Goal: Information Seeking & Learning: Learn about a topic

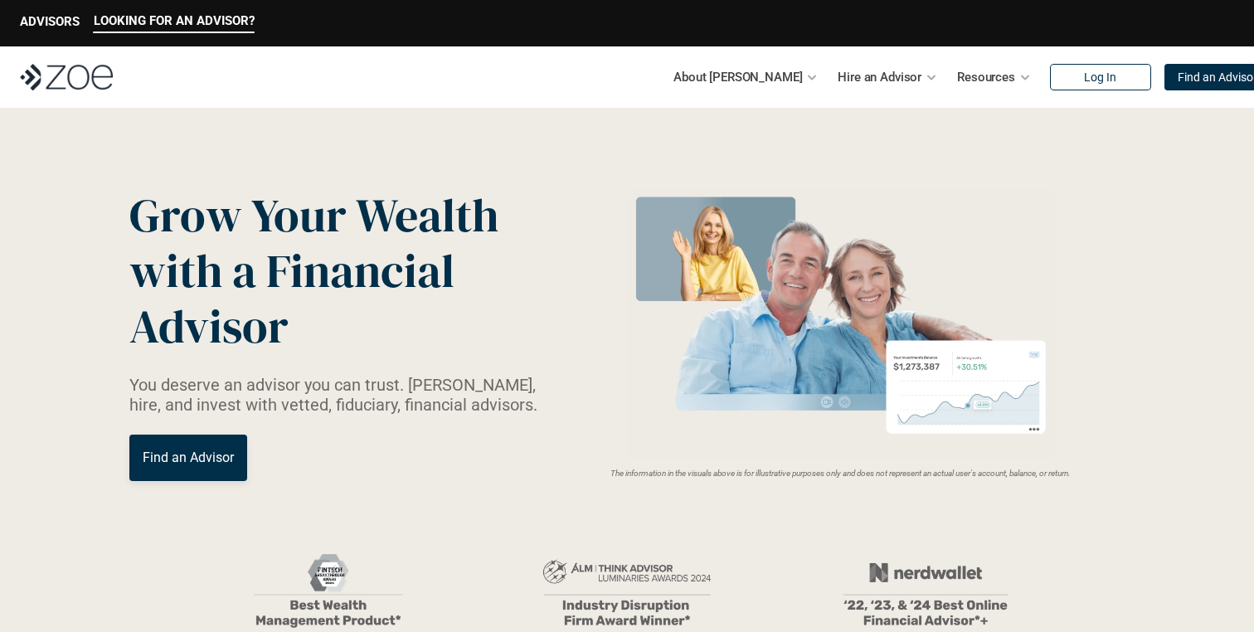
click at [95, 73] on img at bounding box center [66, 77] width 93 height 27
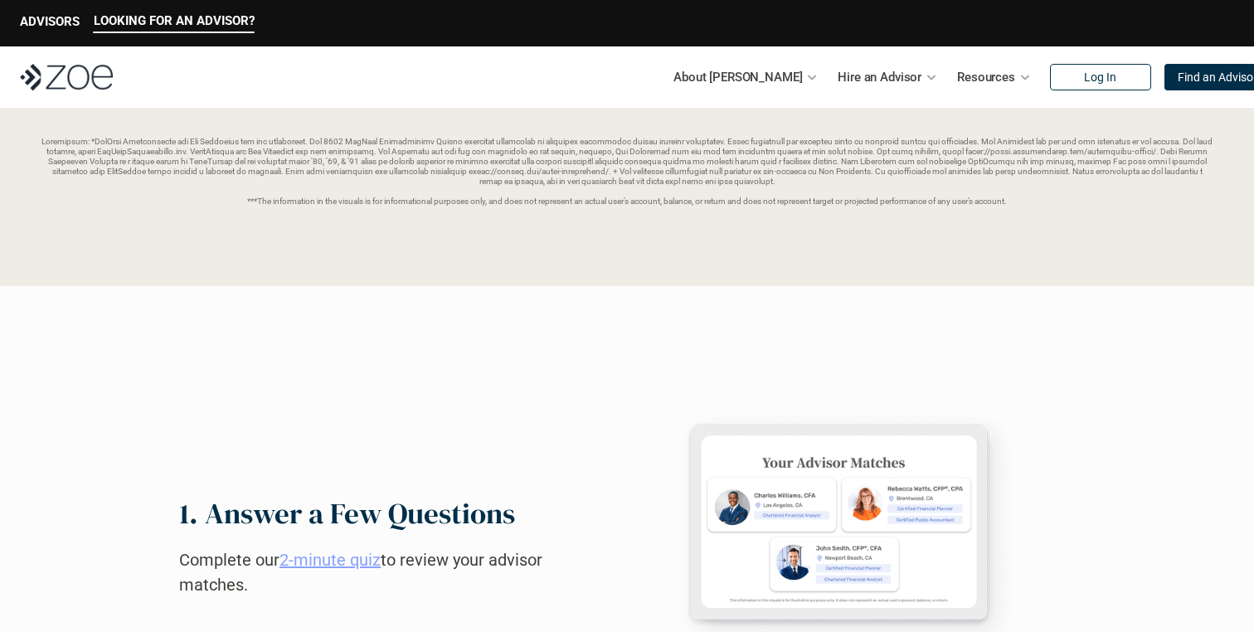
scroll to position [520, 0]
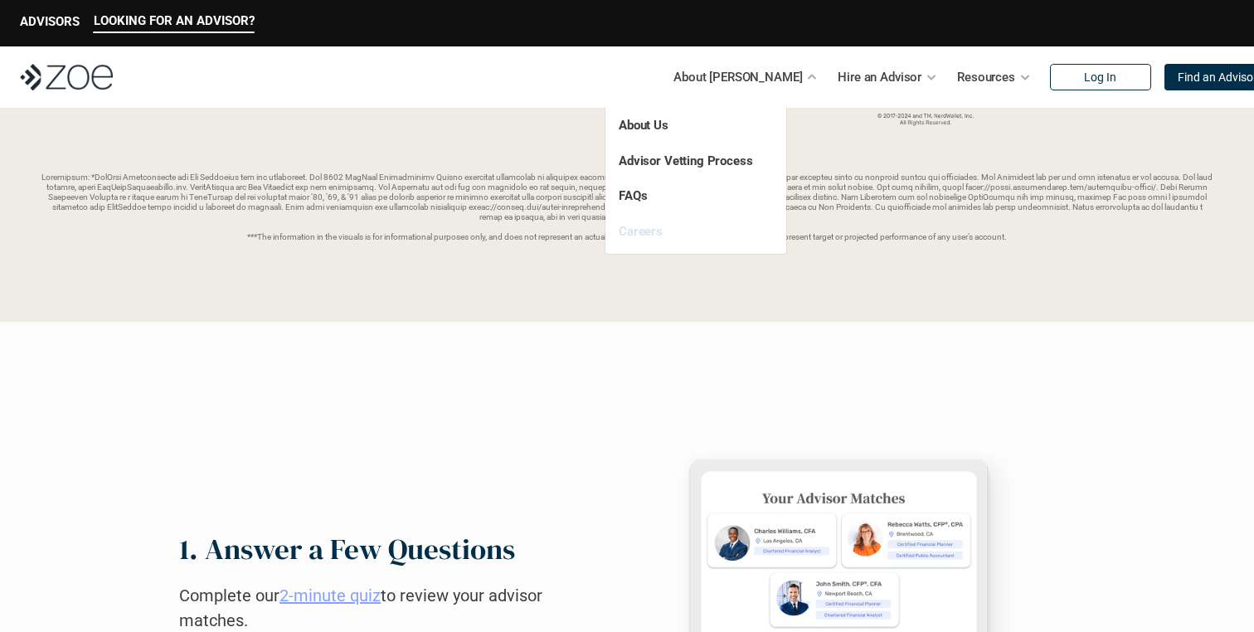
click at [651, 233] on link "Careers" at bounding box center [641, 231] width 44 height 15
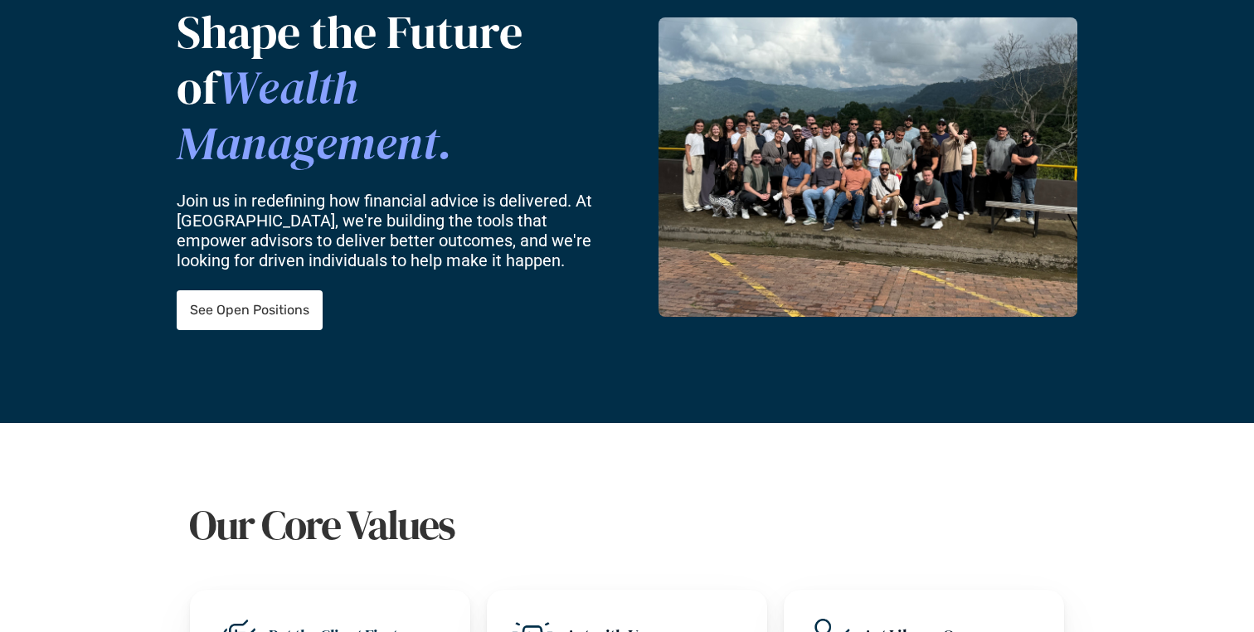
scroll to position [188, 0]
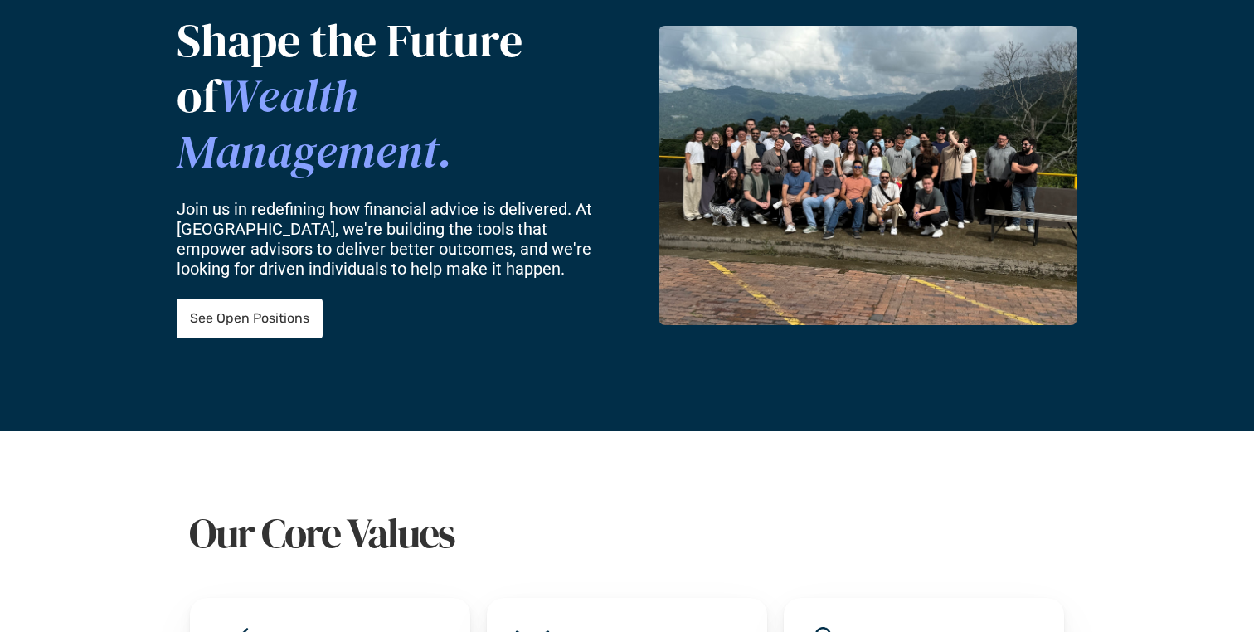
click at [711, 210] on img at bounding box center [867, 175] width 419 height 299
click at [815, 142] on img at bounding box center [867, 175] width 419 height 299
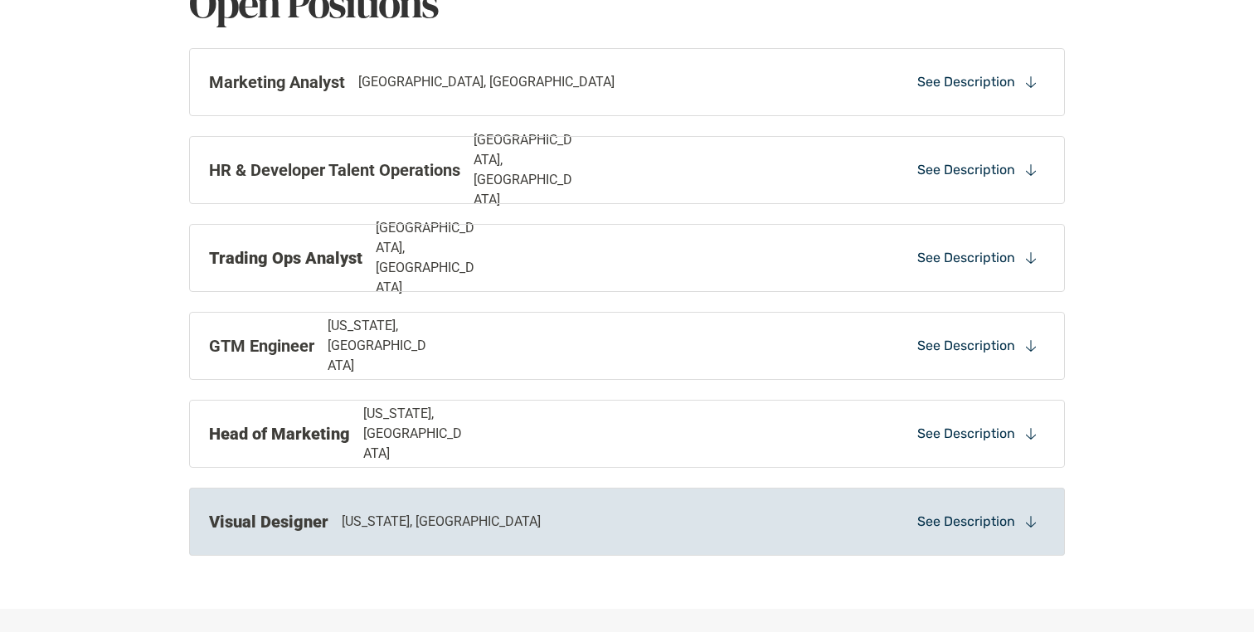
scroll to position [1093, 0]
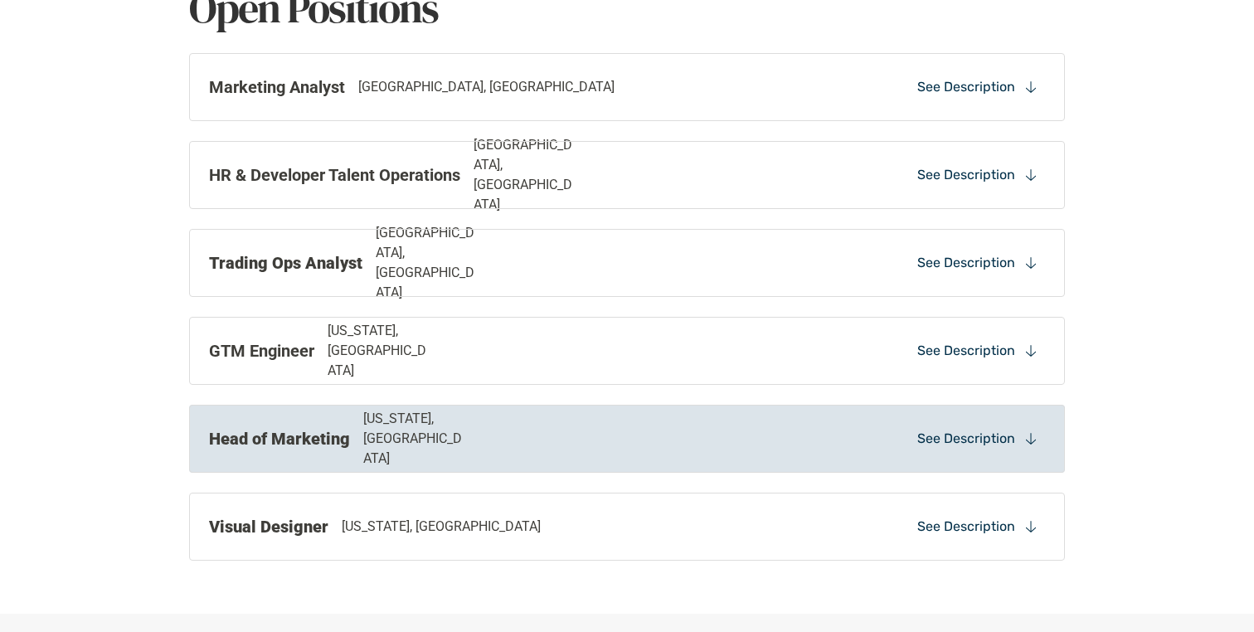
click at [609, 434] on div "Head of Marketing [US_STATE], [GEOGRAPHIC_DATA]" at bounding box center [457, 439] width 497 height 60
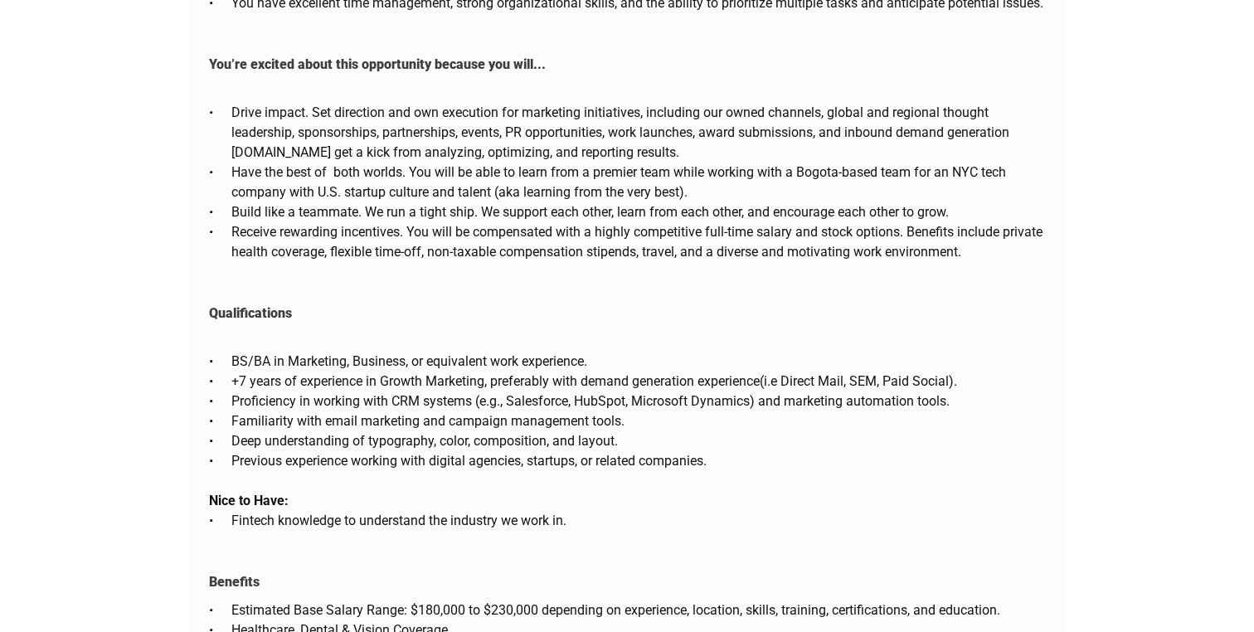
scroll to position [2384, 0]
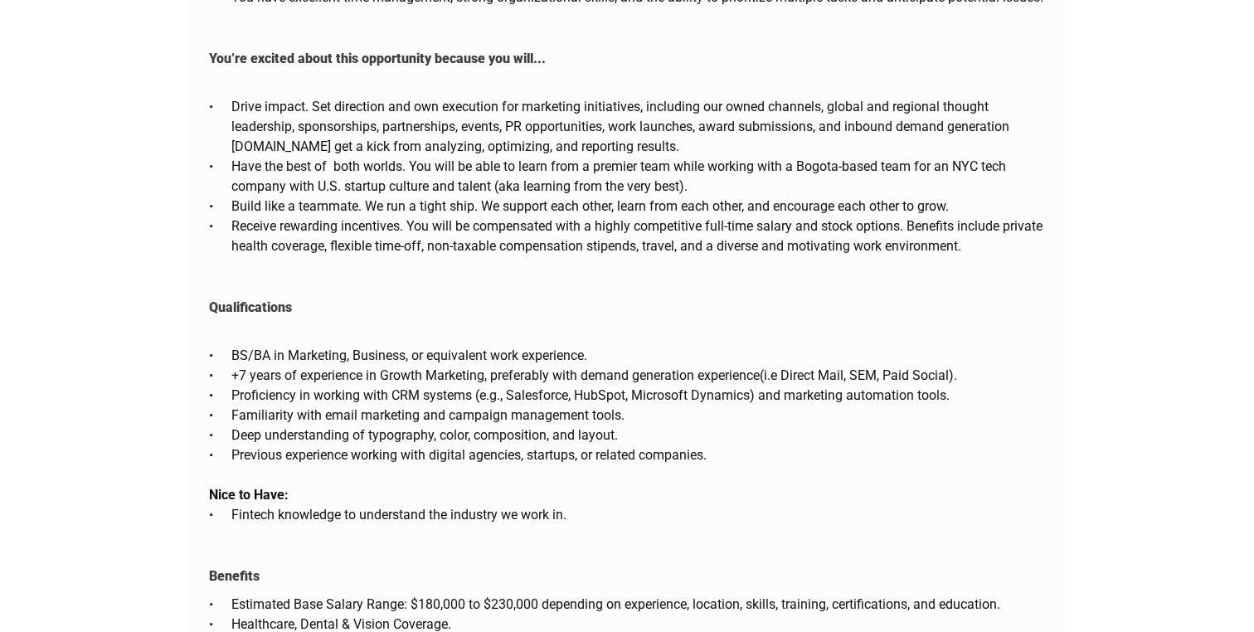
click at [327, 366] on p "+7 years of experience in Growth Marketing, preferably with demand generation e…" at bounding box center [637, 376] width 813 height 20
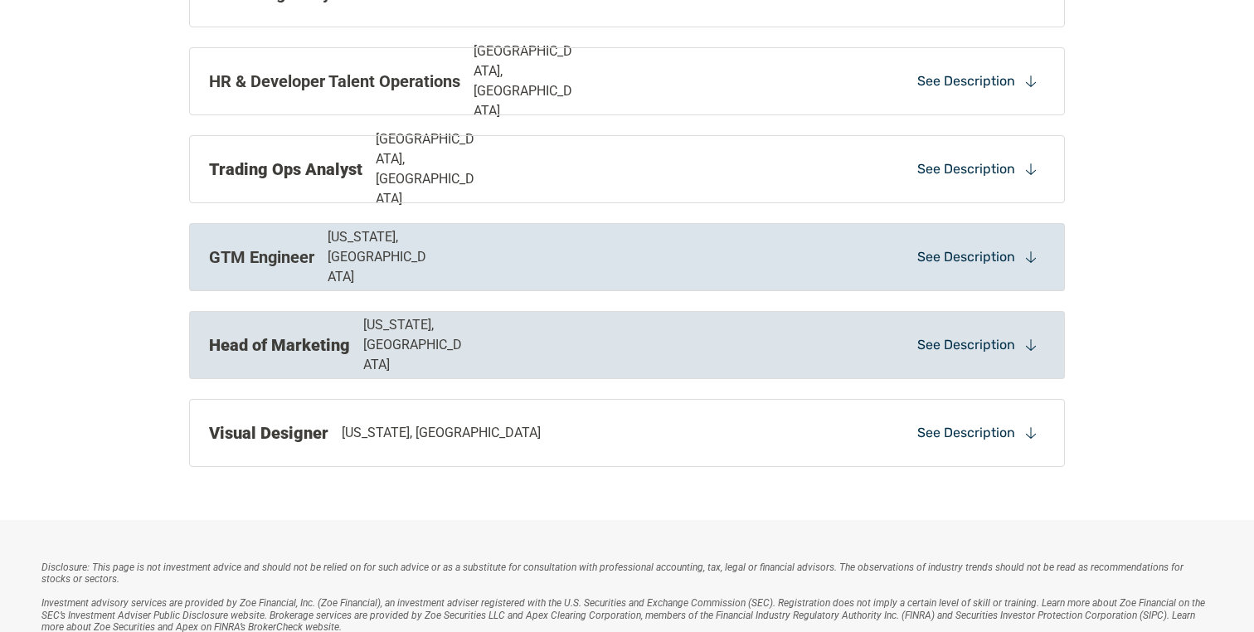
scroll to position [1195, 0]
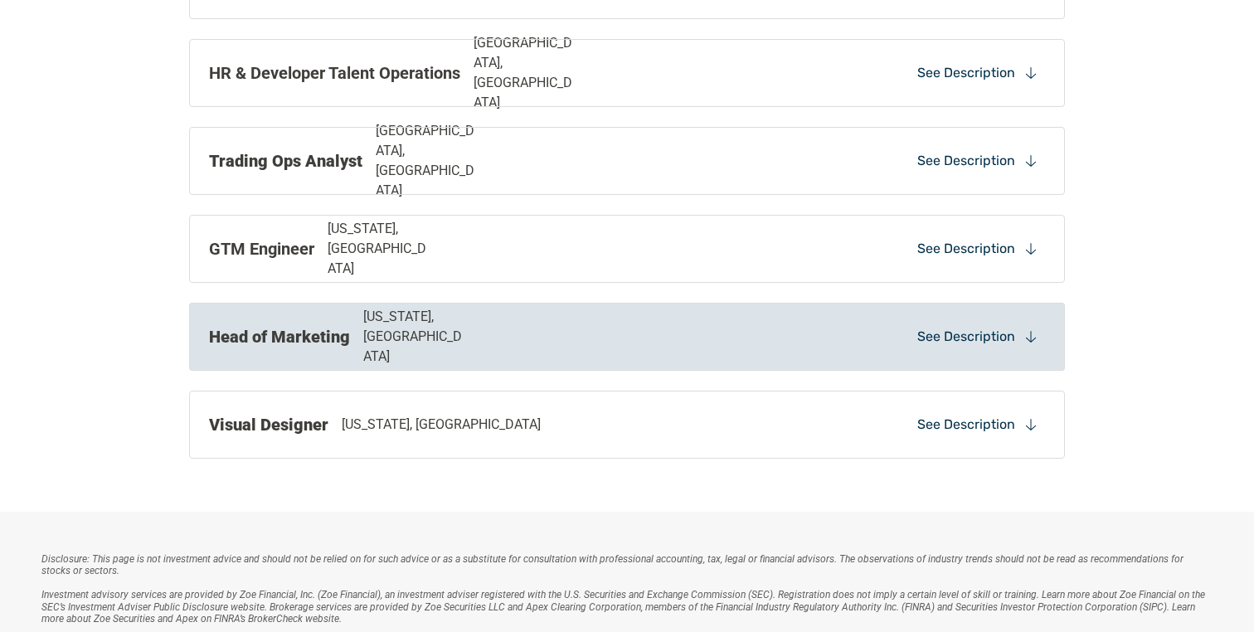
click at [264, 344] on strong "Head of Marketing" at bounding box center [279, 337] width 141 height 20
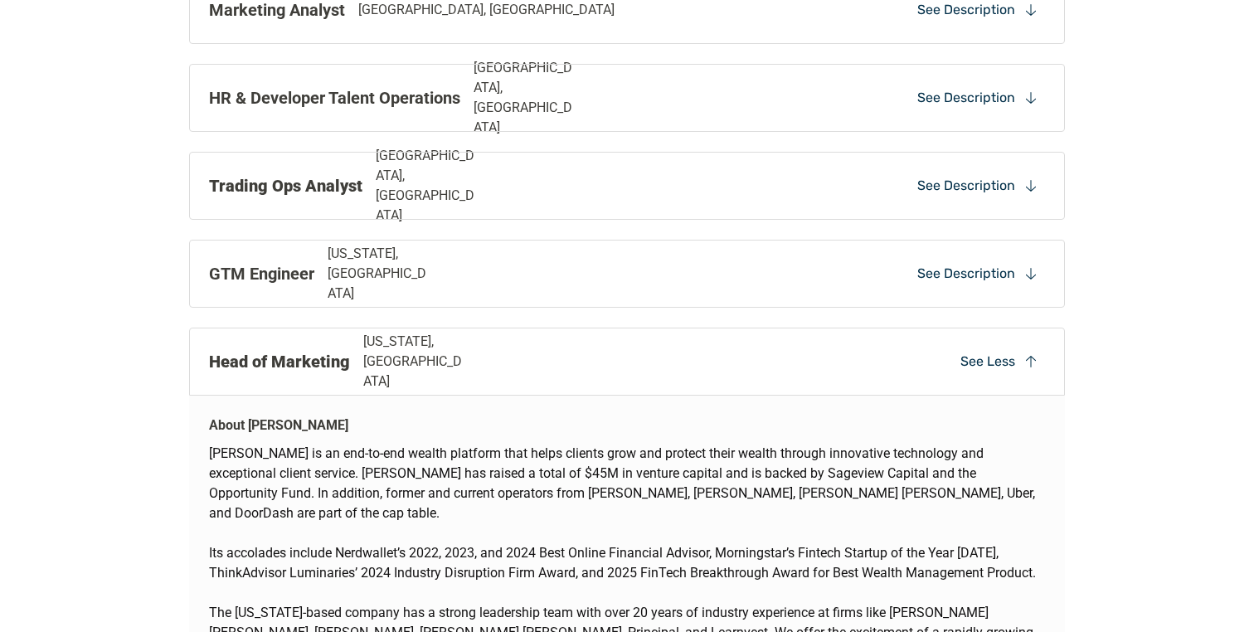
scroll to position [1191, 0]
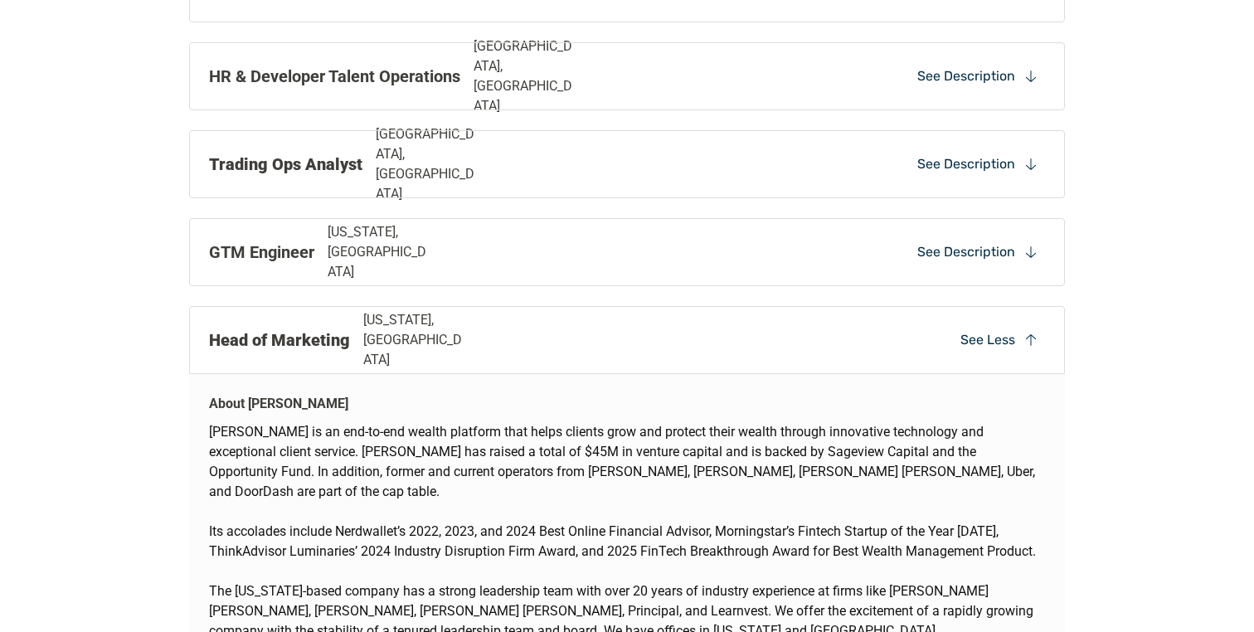
click at [393, 261] on p "[US_STATE], [GEOGRAPHIC_DATA]" at bounding box center [380, 252] width 105 height 60
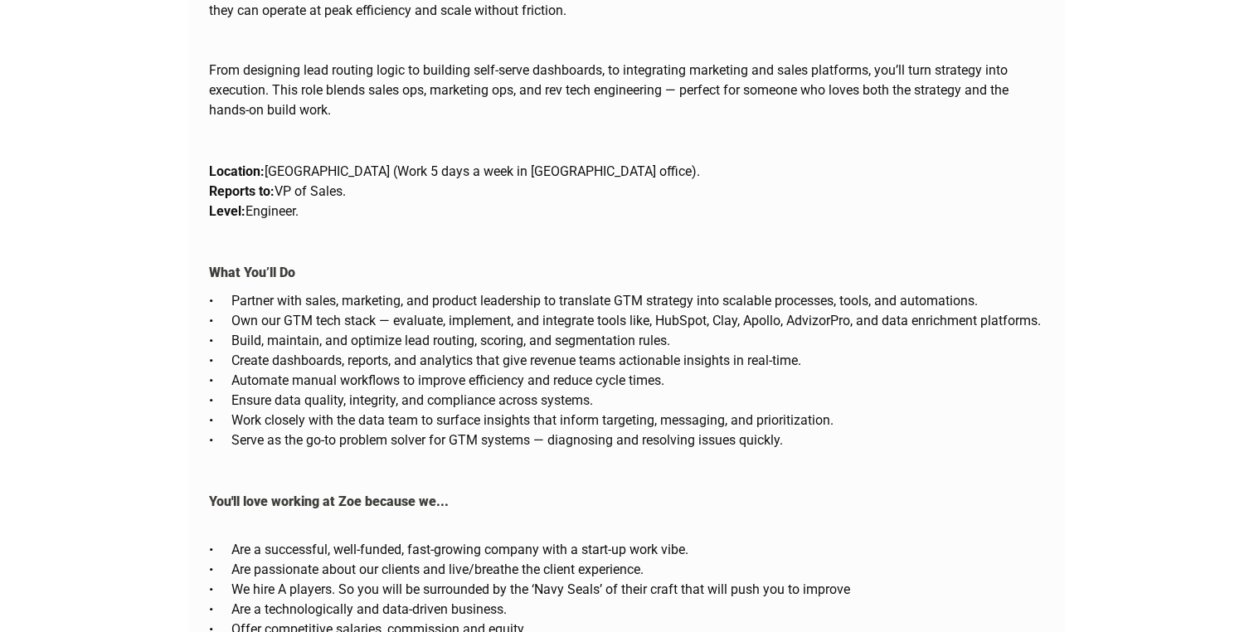
scroll to position [1872, 0]
drag, startPoint x: 303, startPoint y: 175, endPoint x: 207, endPoint y: 129, distance: 106.4
click at [207, 143] on div "Location: [GEOGRAPHIC_DATA] (Work 5 days a week in [GEOGRAPHIC_DATA] office). R…" at bounding box center [627, 189] width 876 height 93
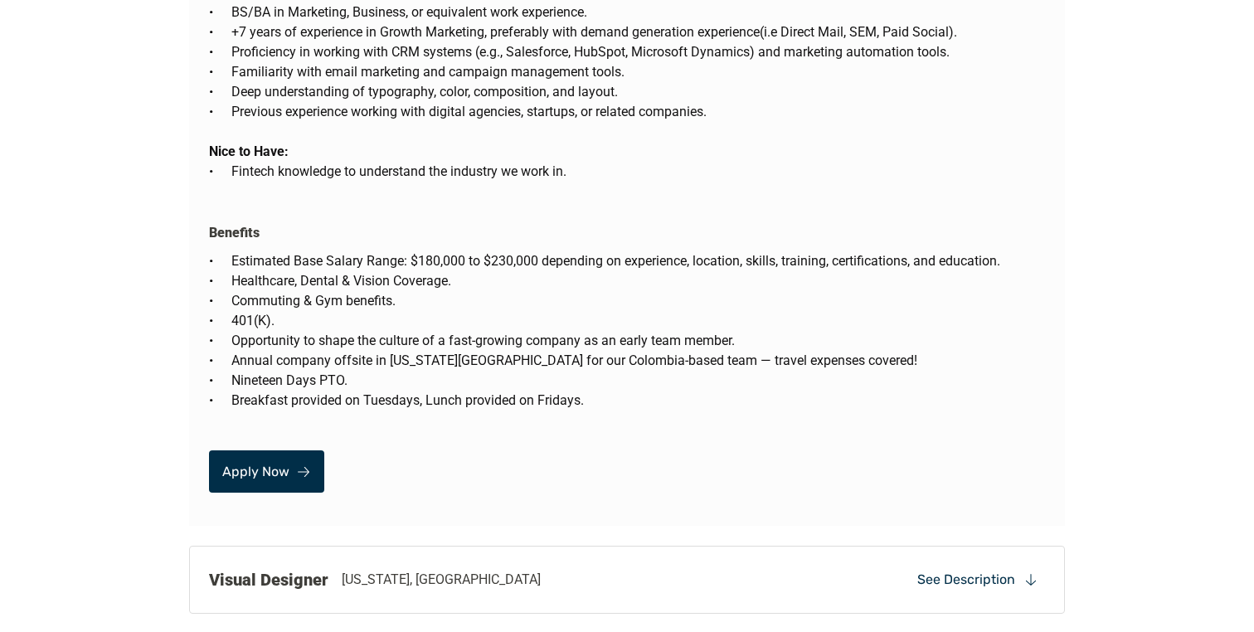
scroll to position [2731, 0]
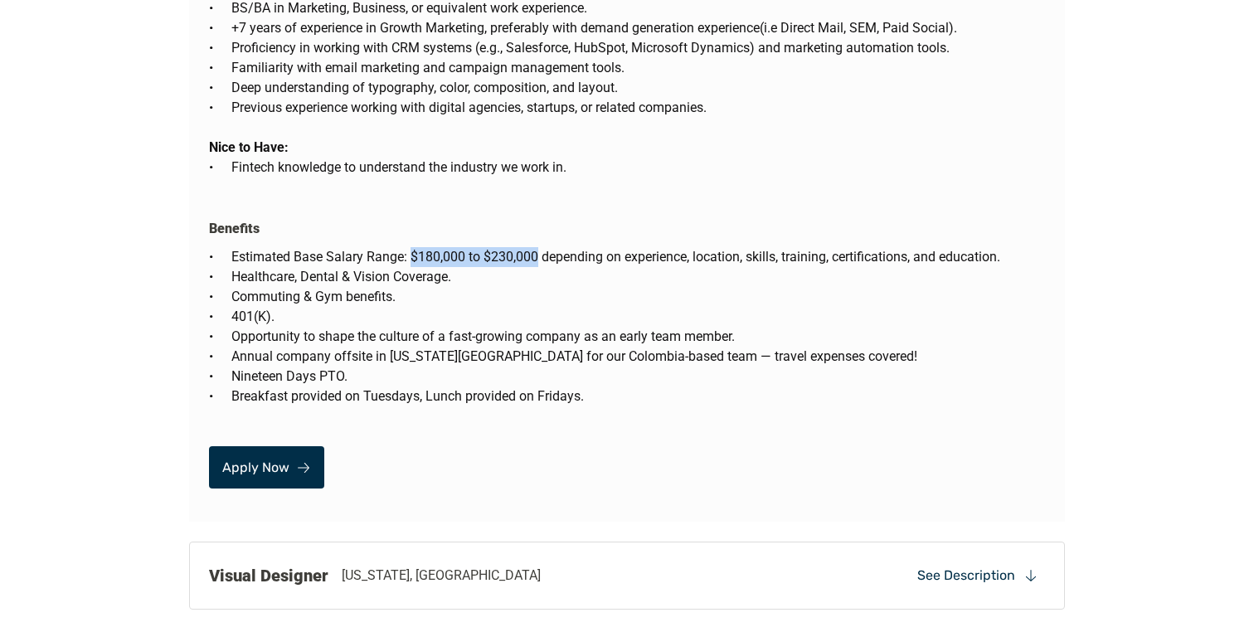
drag, startPoint x: 410, startPoint y: 232, endPoint x: 538, endPoint y: 233, distance: 127.7
click at [538, 247] on p "Estimated Base Salary Range: $180,000 to $230,000 depending on experience, loca…" at bounding box center [637, 257] width 813 height 20
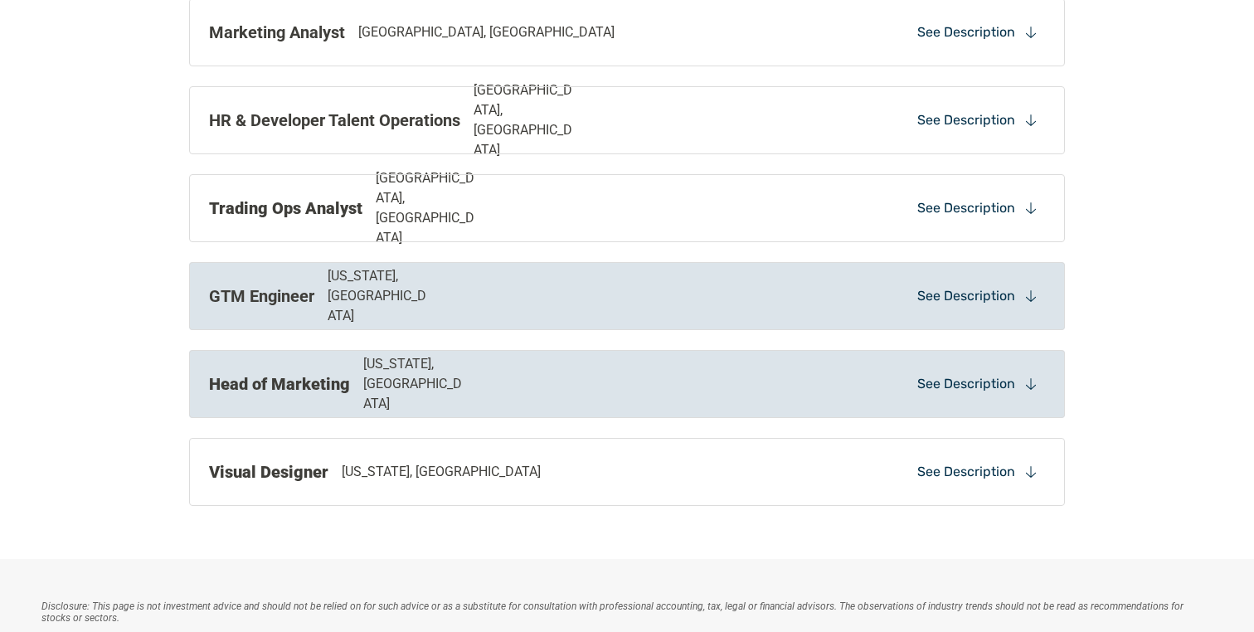
scroll to position [1147, 0]
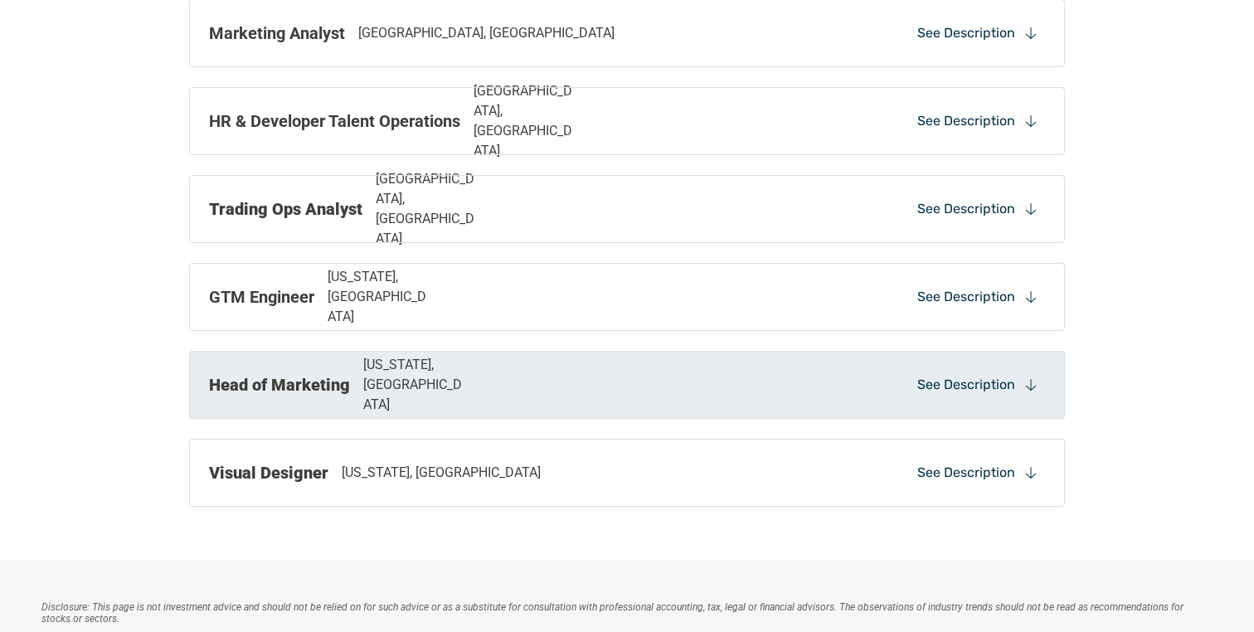
click at [447, 318] on div "GTM Engineer [US_STATE], [GEOGRAPHIC_DATA] See Description" at bounding box center [627, 297] width 876 height 68
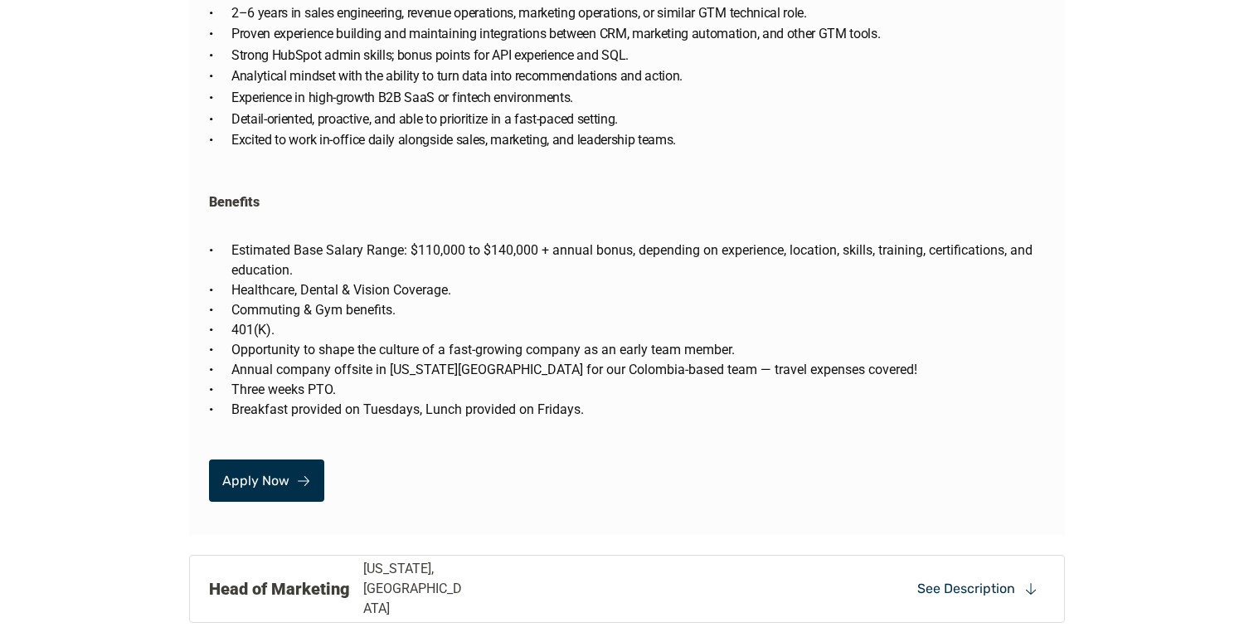
scroll to position [2655, 0]
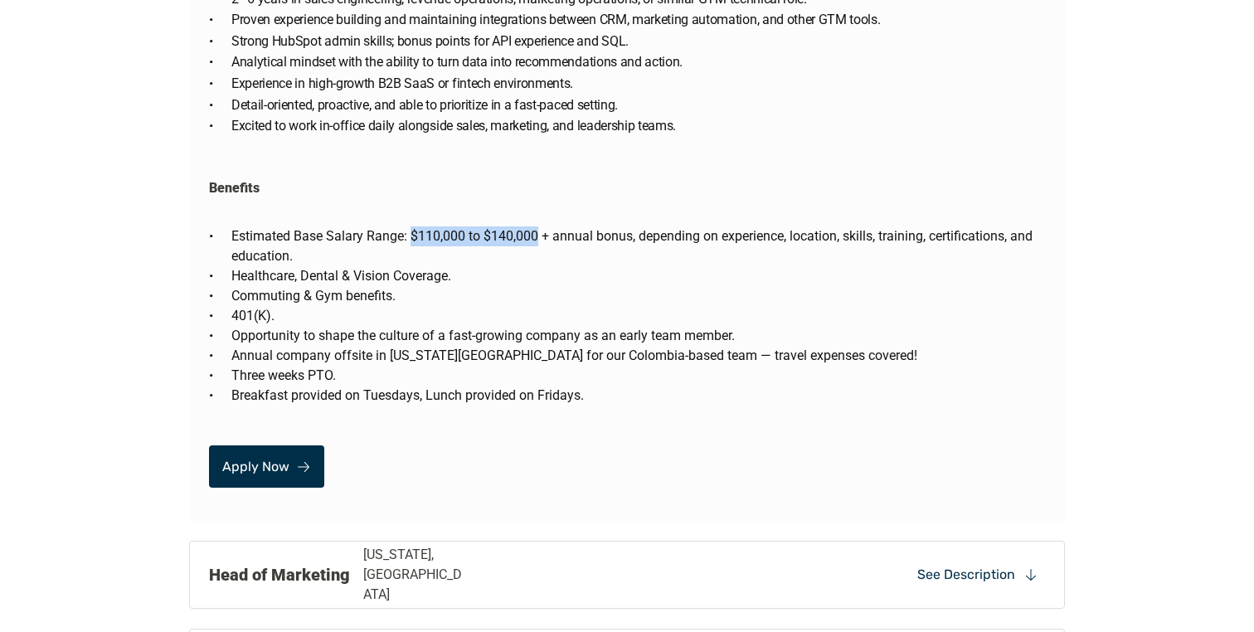
drag, startPoint x: 409, startPoint y: 212, endPoint x: 540, endPoint y: 218, distance: 131.1
click at [540, 226] on p "Estimated Base Salary Range: $110,000 to $140,000 + annual bonus, depending on …" at bounding box center [637, 246] width 813 height 40
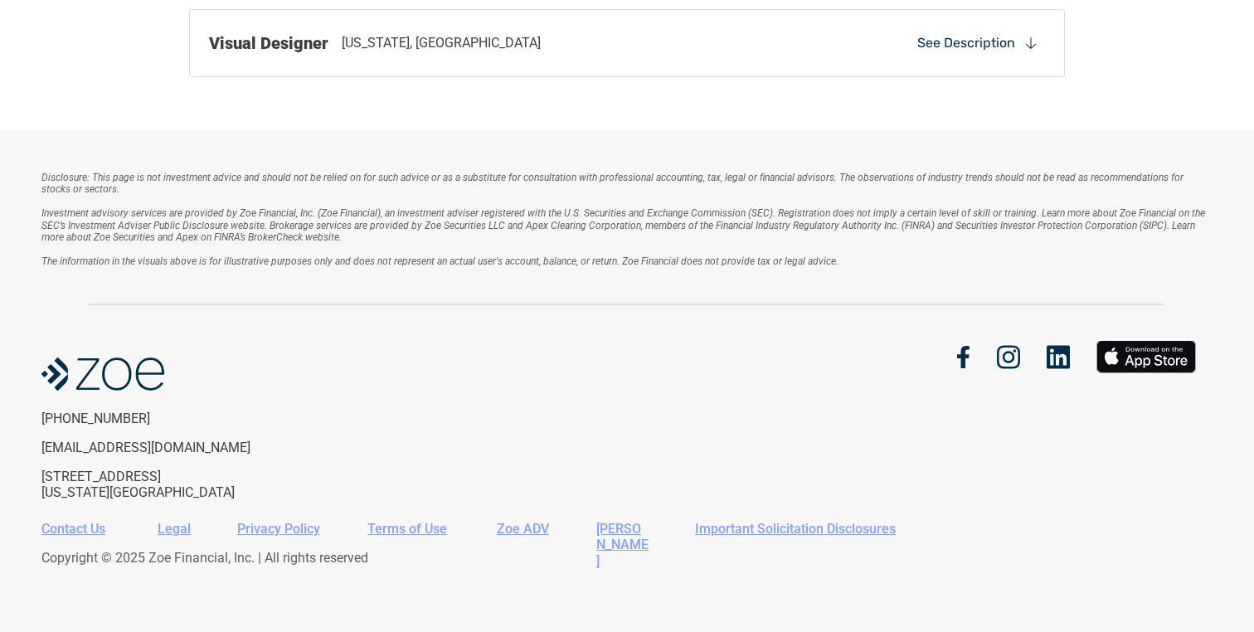
drag, startPoint x: 540, startPoint y: 218, endPoint x: 512, endPoint y: 154, distance: 69.8
click at [540, 217] on em "Investment advisory services are provided by Zoe Financial, Inc. (Zoe Financial…" at bounding box center [624, 225] width 1166 height 36
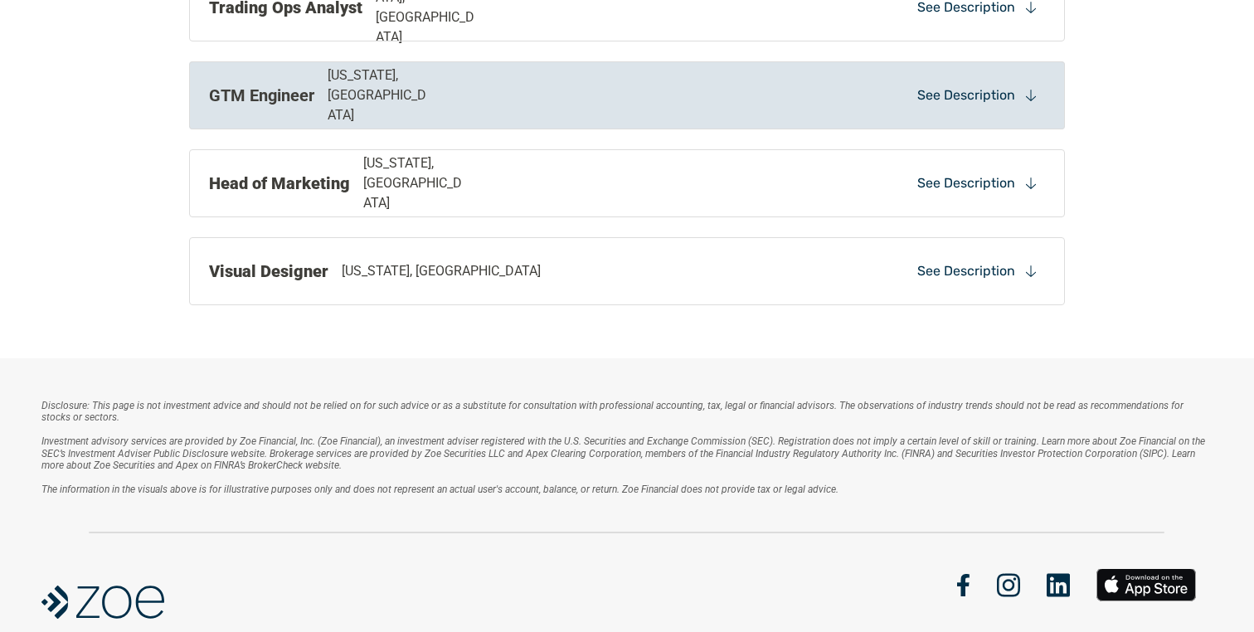
scroll to position [1338, 0]
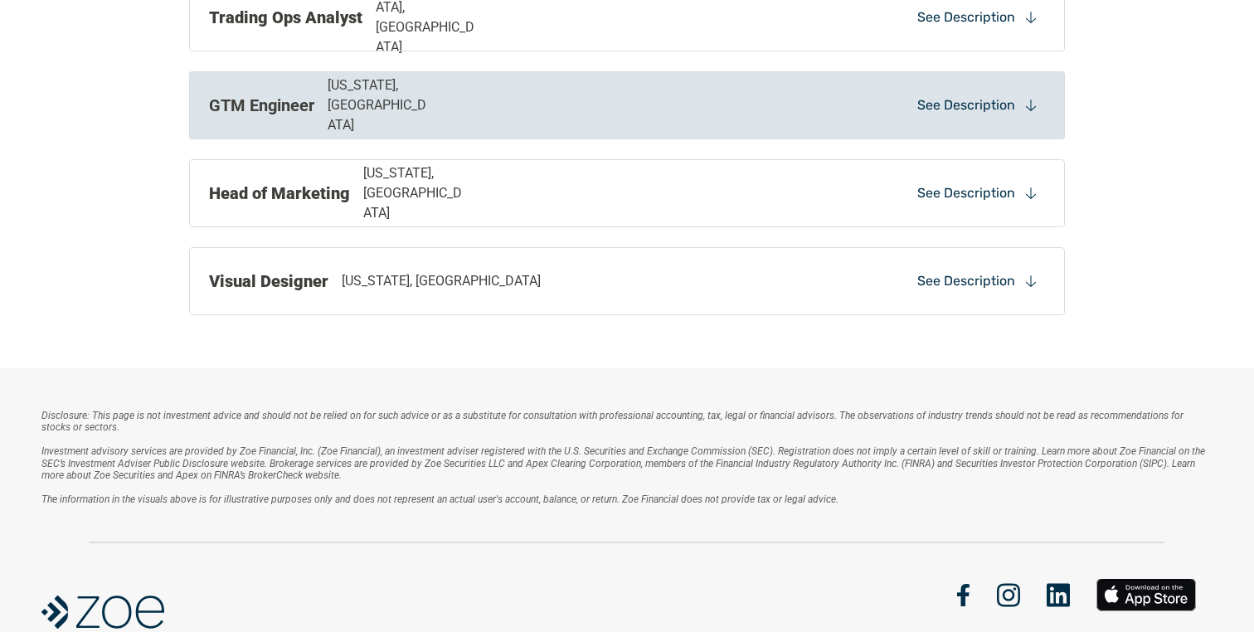
click at [490, 108] on div "GTM Engineer [US_STATE], [GEOGRAPHIC_DATA]" at bounding box center [457, 105] width 497 height 60
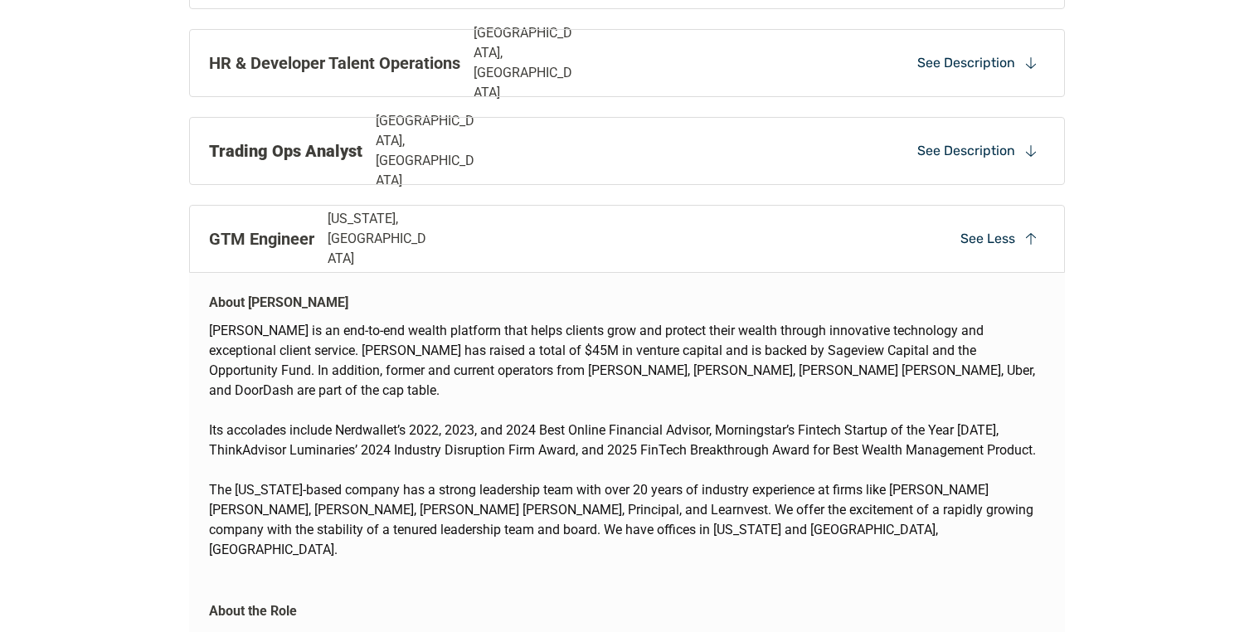
scroll to position [1203, 0]
click at [381, 247] on p "[US_STATE], [GEOGRAPHIC_DATA]" at bounding box center [380, 241] width 105 height 60
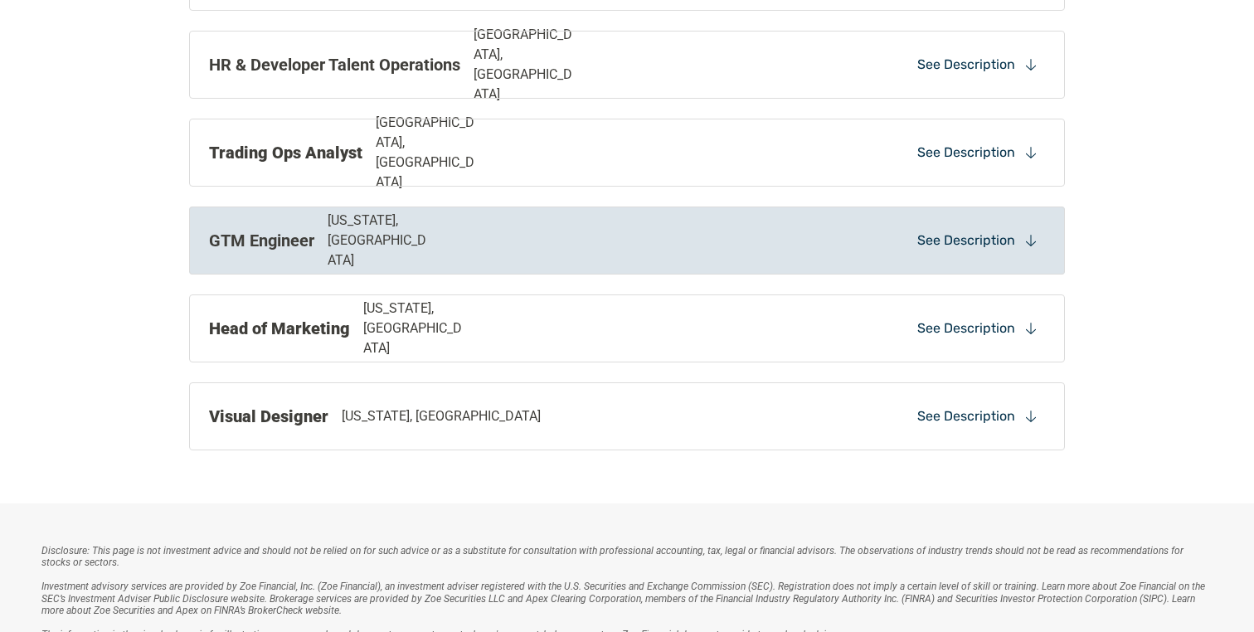
click at [381, 247] on p "[US_STATE], [GEOGRAPHIC_DATA]" at bounding box center [380, 241] width 105 height 60
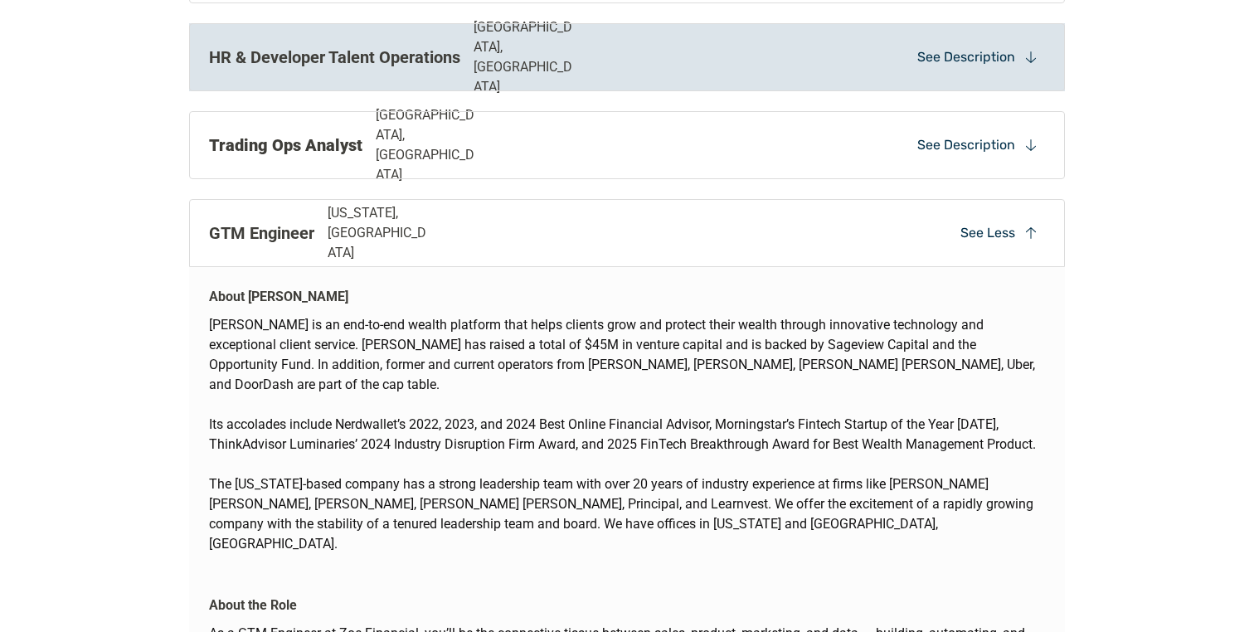
scroll to position [1211, 0]
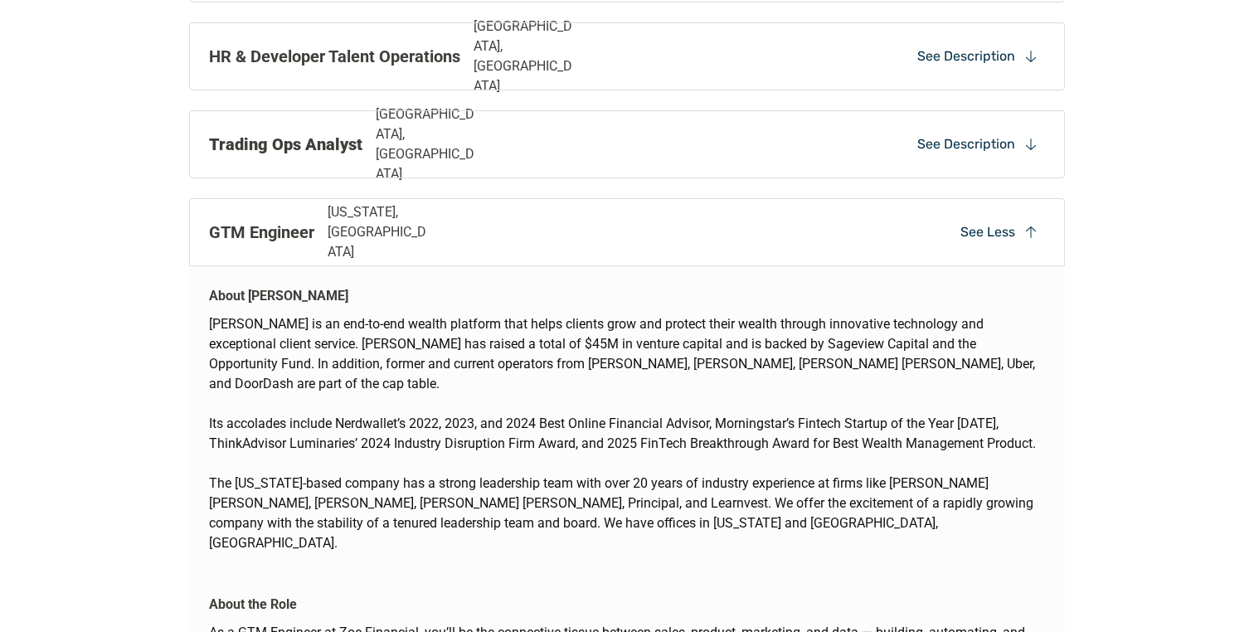
click at [359, 237] on p "[US_STATE], [GEOGRAPHIC_DATA]" at bounding box center [380, 232] width 105 height 60
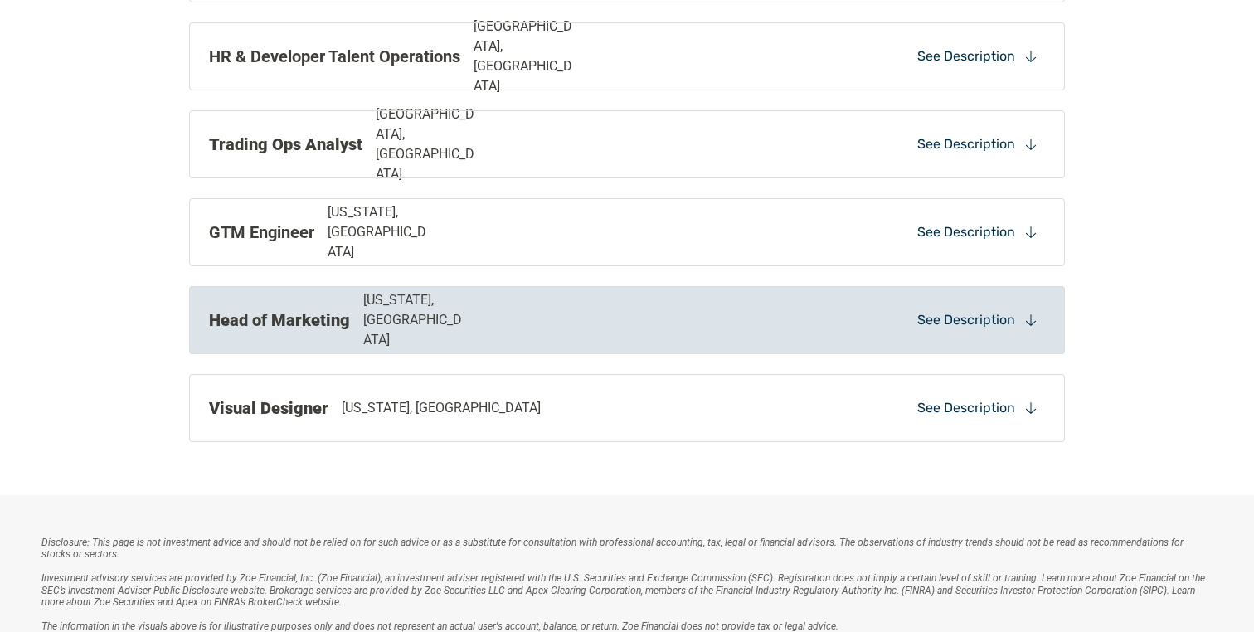
click at [354, 308] on div "Head of Marketing [US_STATE], [GEOGRAPHIC_DATA]" at bounding box center [457, 320] width 497 height 60
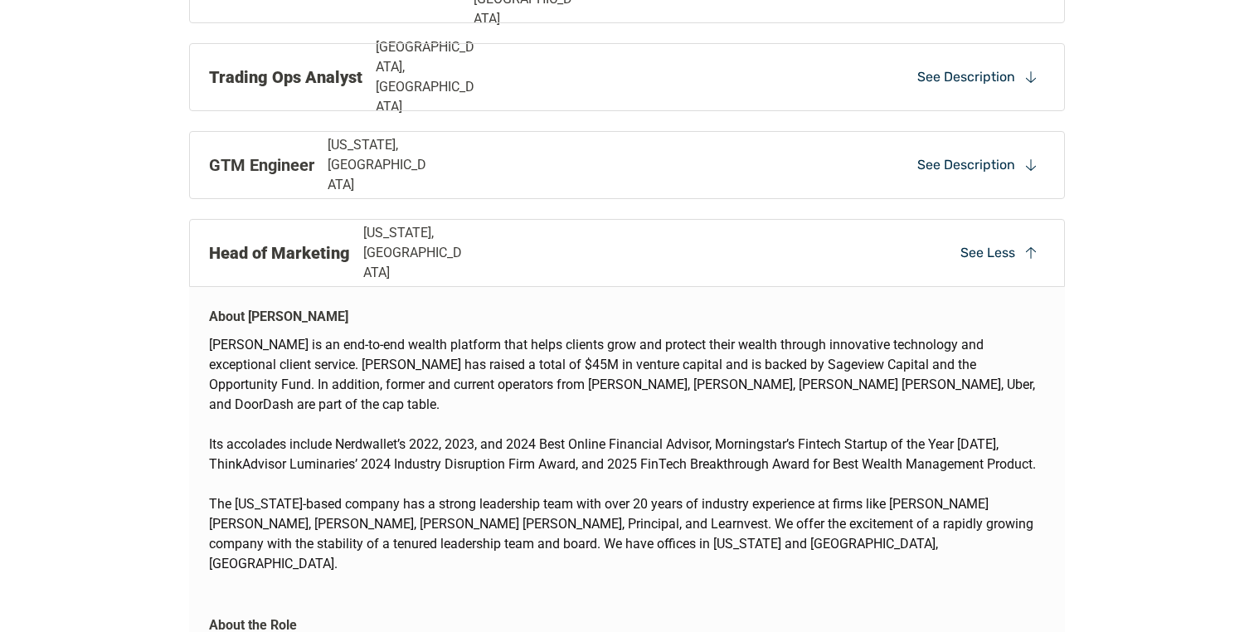
scroll to position [1258, 0]
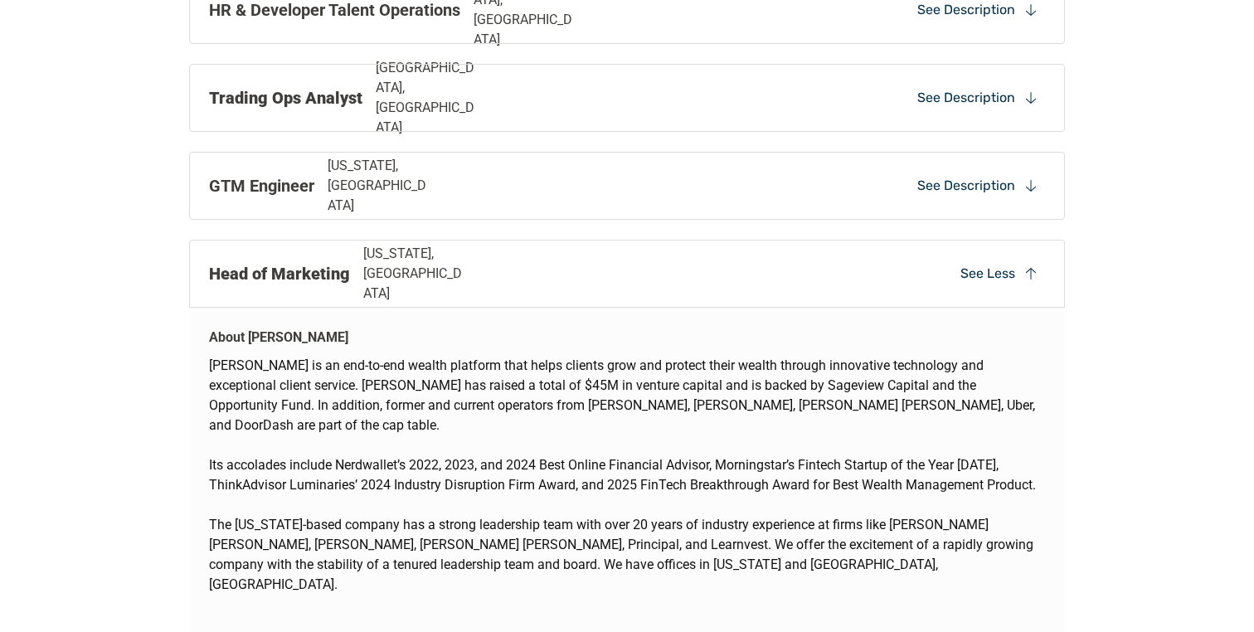
click at [346, 269] on strong "Head of Marketing" at bounding box center [279, 274] width 141 height 20
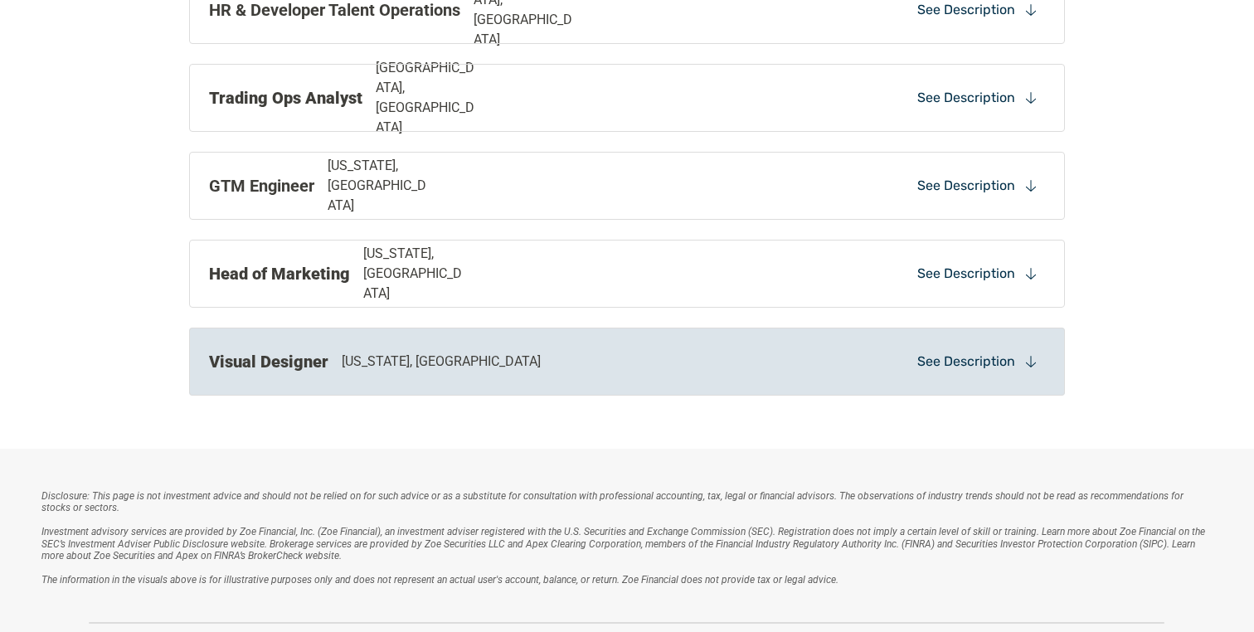
click at [328, 343] on div "Visual Designer [US_STATE], [GEOGRAPHIC_DATA] See Description" at bounding box center [627, 362] width 876 height 68
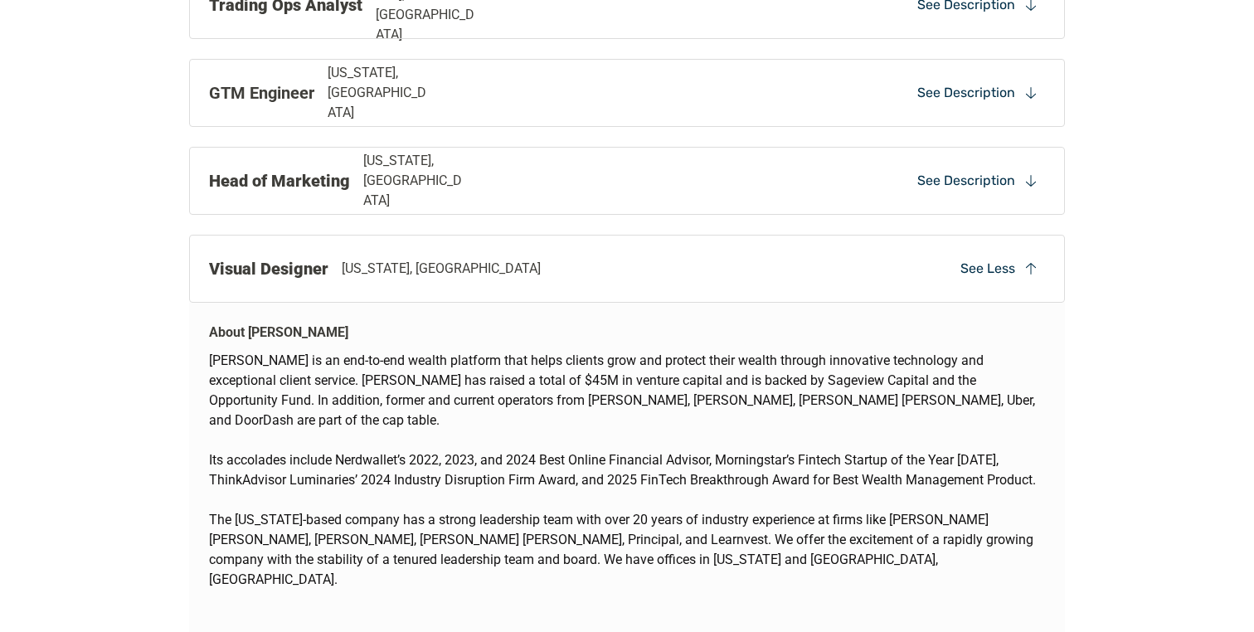
scroll to position [1341, 0]
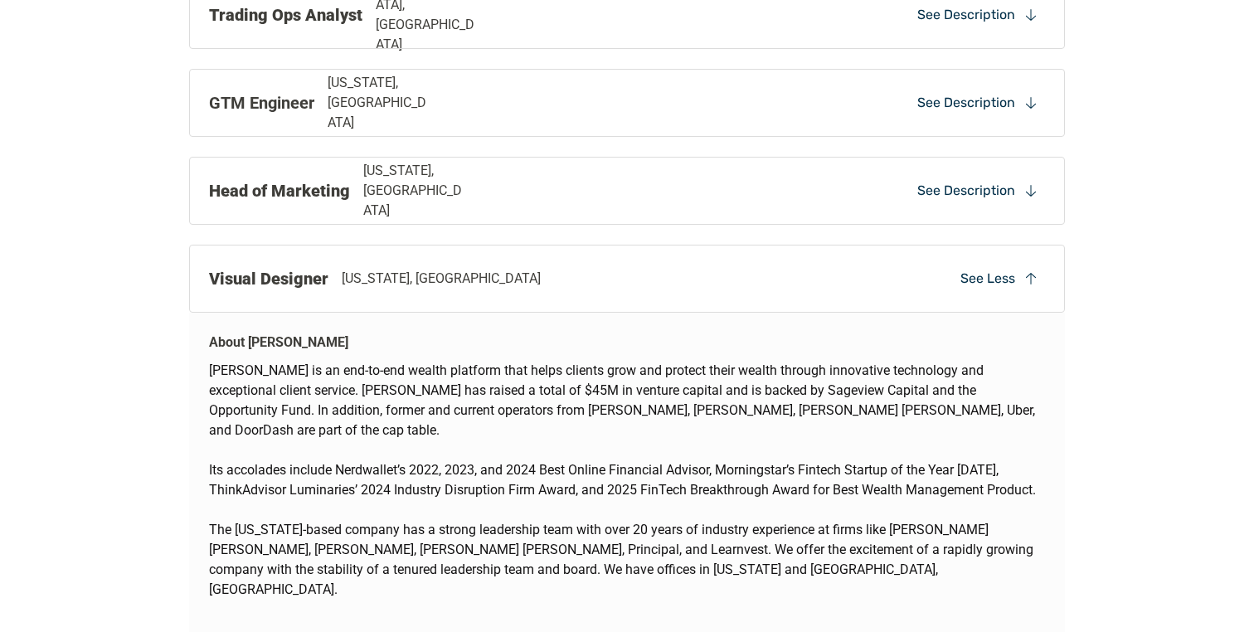
click at [317, 294] on div "Visual Designer [US_STATE], [GEOGRAPHIC_DATA] See Less" at bounding box center [627, 279] width 876 height 68
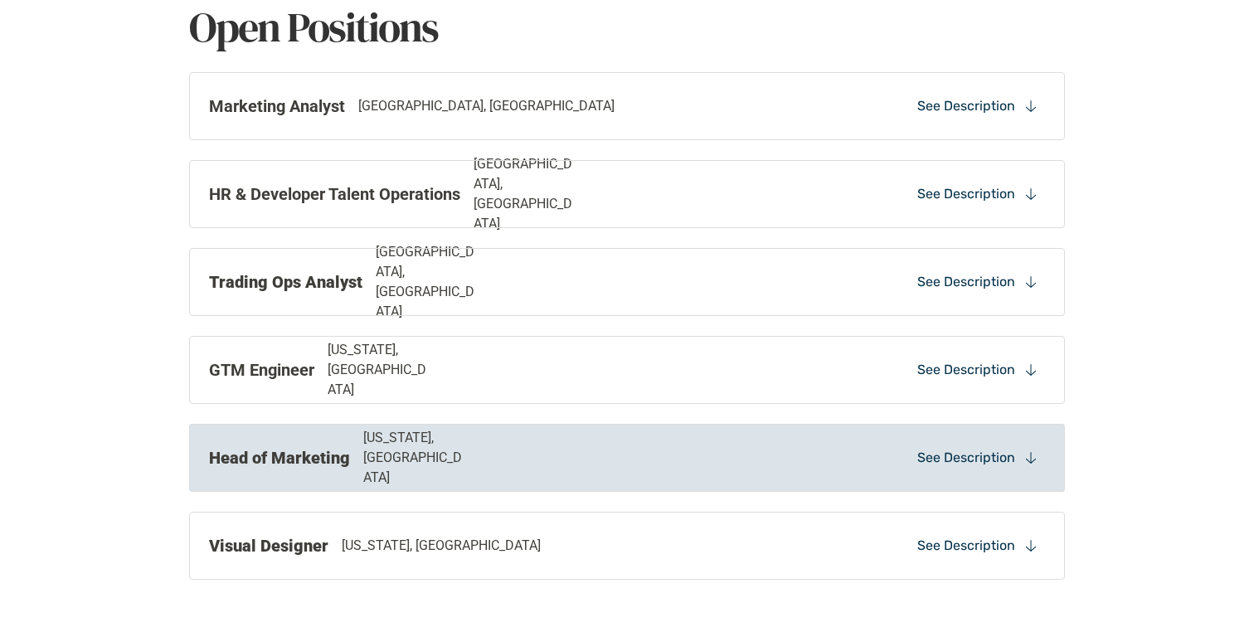
scroll to position [1072, 0]
